Goal: Book appointment/travel/reservation

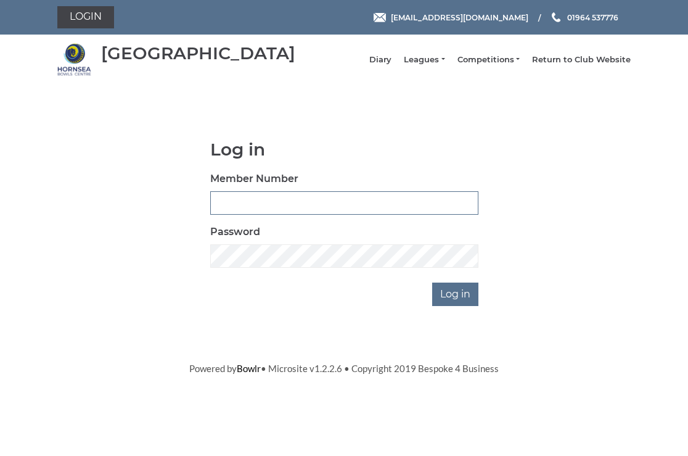
type input "0326"
click at [454, 302] on input "Log in" at bounding box center [455, 293] width 46 height 23
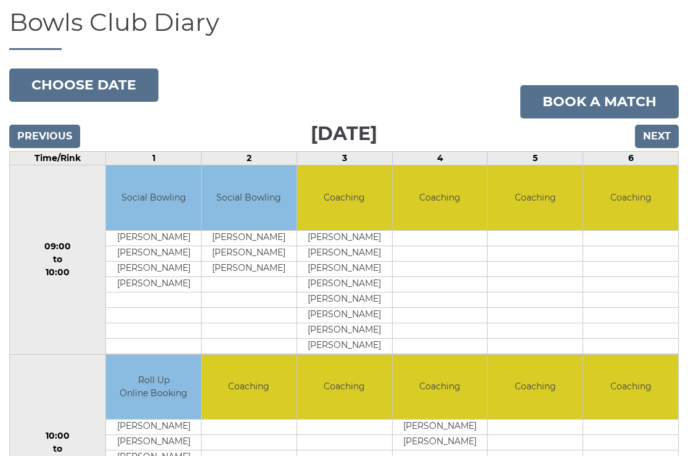
scroll to position [105, 0]
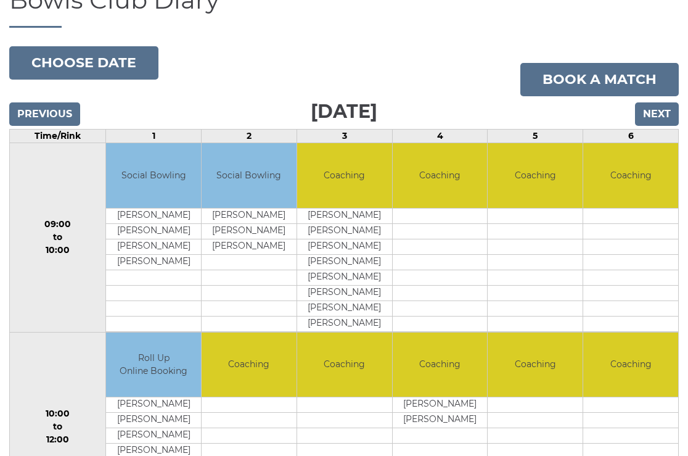
click at [654, 121] on input "Next" at bounding box center [657, 113] width 44 height 23
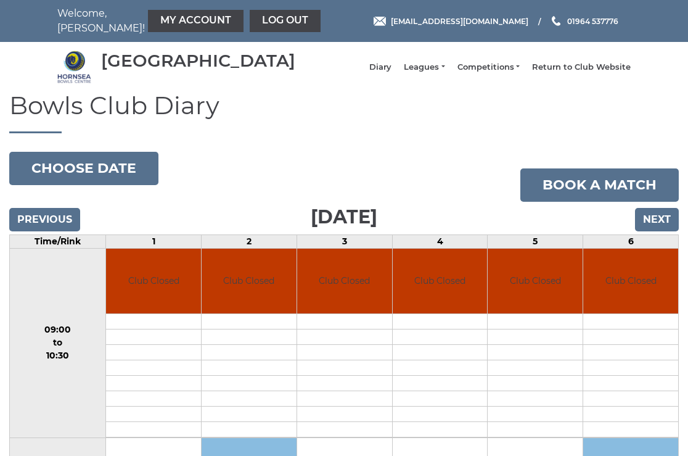
click at [655, 228] on input "Next" at bounding box center [657, 219] width 44 height 23
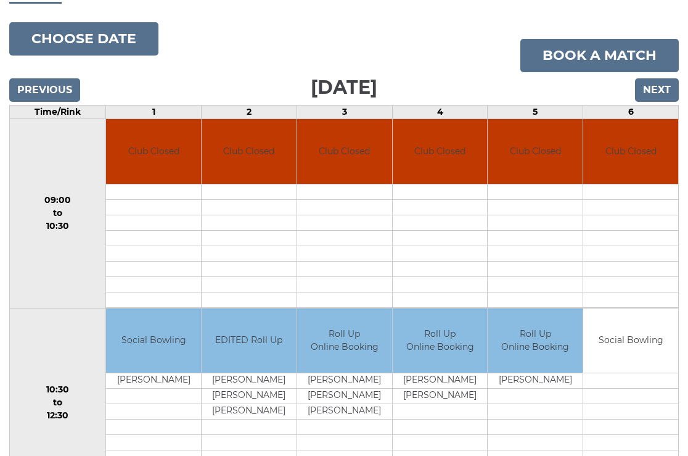
scroll to position [119, 0]
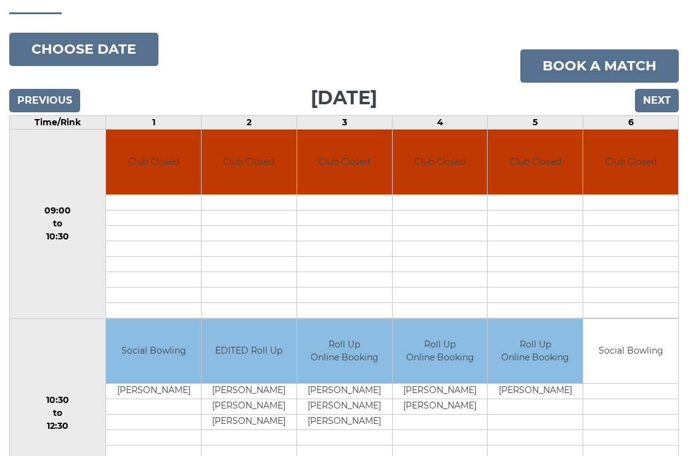
click at [661, 107] on input "Next" at bounding box center [657, 100] width 44 height 23
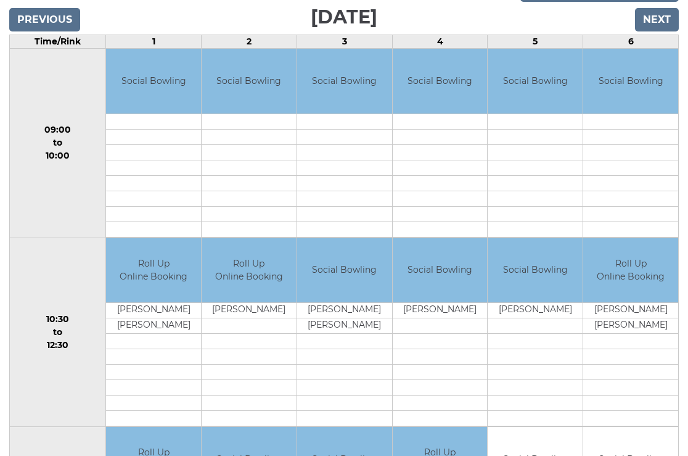
scroll to position [205, 0]
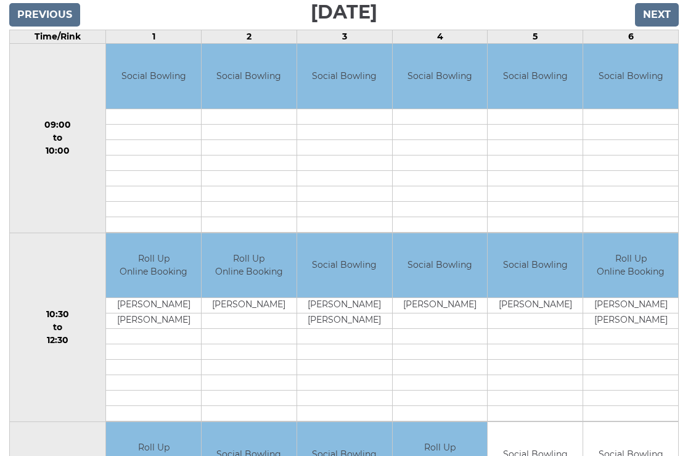
click at [657, 25] on input "Next" at bounding box center [657, 14] width 44 height 23
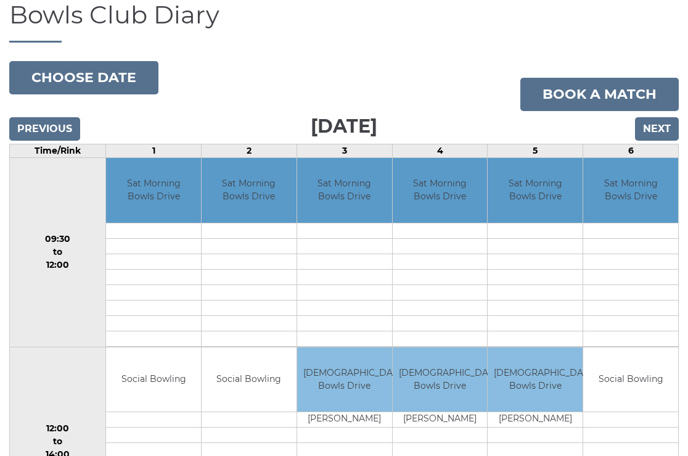
scroll to position [90, 0]
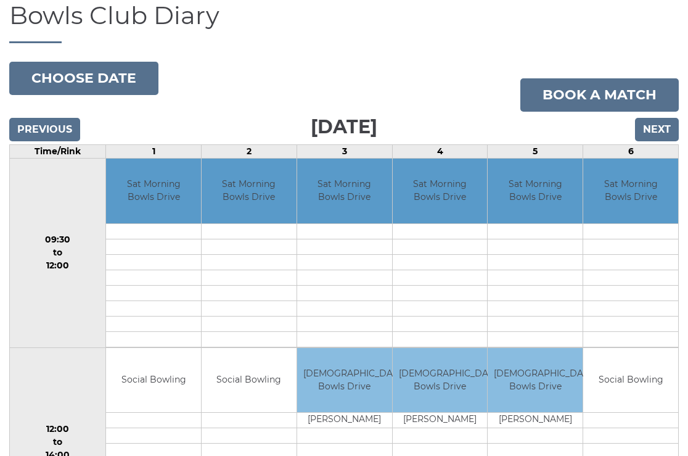
click at [659, 136] on input "Next" at bounding box center [657, 129] width 44 height 23
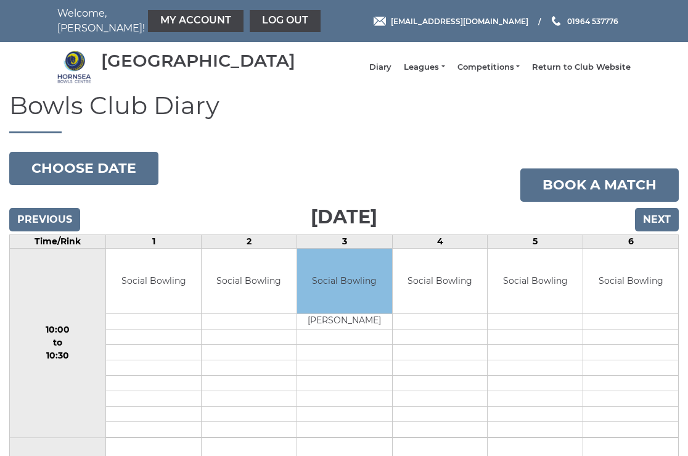
click at [655, 226] on input "Next" at bounding box center [657, 219] width 44 height 23
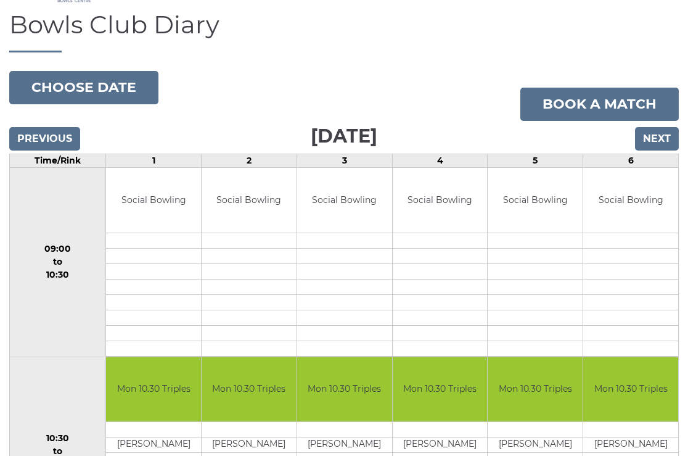
scroll to position [79, 0]
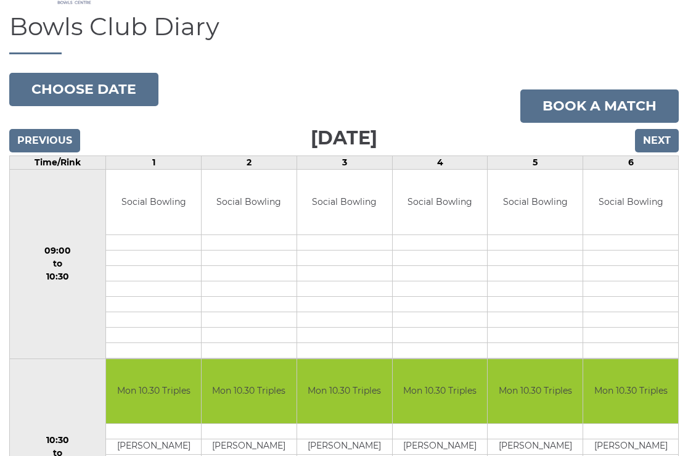
click at [656, 150] on input "Next" at bounding box center [657, 140] width 44 height 23
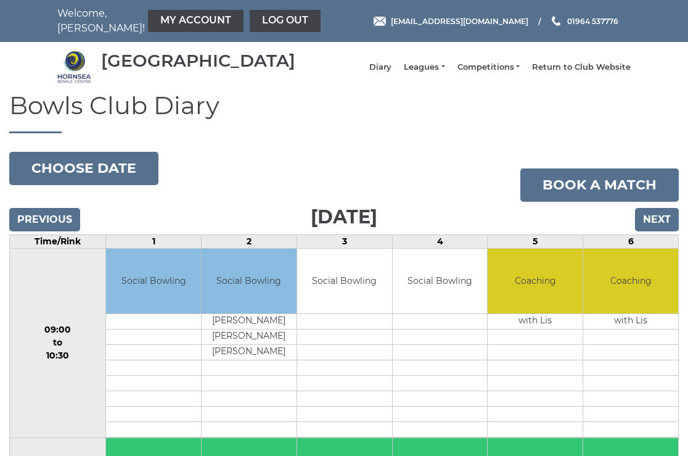
click at [656, 227] on input "Next" at bounding box center [657, 219] width 44 height 23
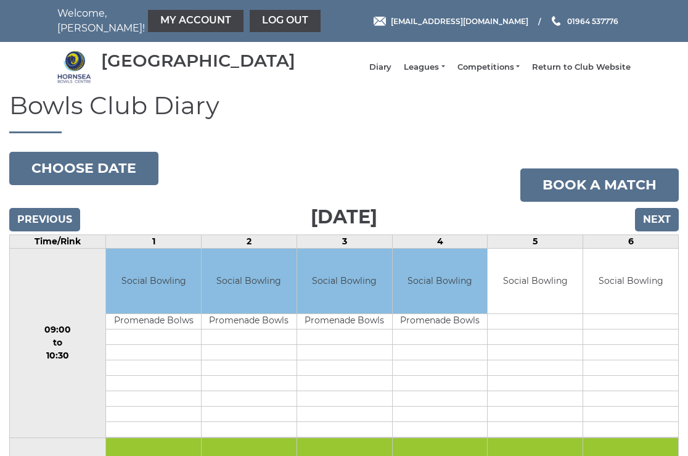
click at [656, 228] on input "Next" at bounding box center [657, 219] width 44 height 23
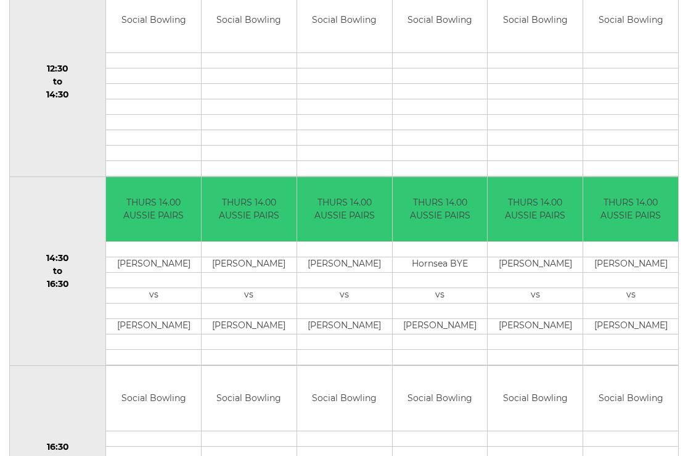
scroll to position [641, 0]
